Goal: Task Accomplishment & Management: Manage account settings

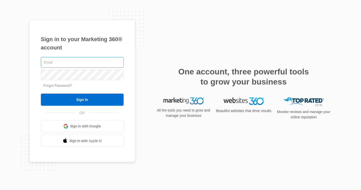
click at [75, 63] on input "text" at bounding box center [82, 62] width 83 height 11
type input "[PERSON_NAME][EMAIL_ADDRESS][DOMAIN_NAME]"
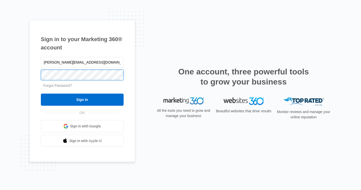
click at [41, 94] on input "Sign In" at bounding box center [82, 100] width 83 height 12
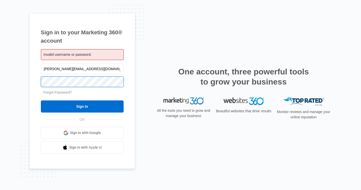
click at [41, 100] on input "Sign In" at bounding box center [82, 106] width 83 height 12
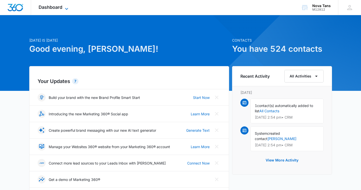
click at [64, 7] on icon at bounding box center [67, 9] width 6 height 6
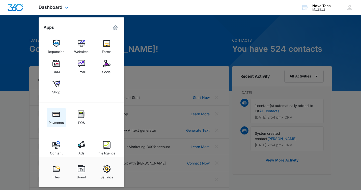
click at [56, 115] on img at bounding box center [56, 114] width 8 height 8
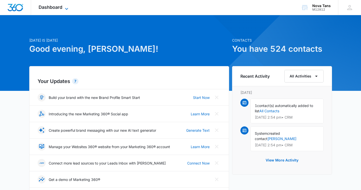
click at [61, 9] on span "Dashboard" at bounding box center [51, 7] width 24 height 5
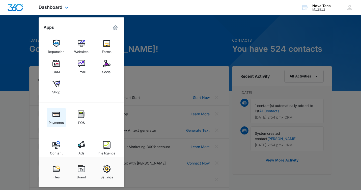
click at [58, 117] on img at bounding box center [56, 114] width 8 height 8
